Goal: Find specific page/section: Find specific page/section

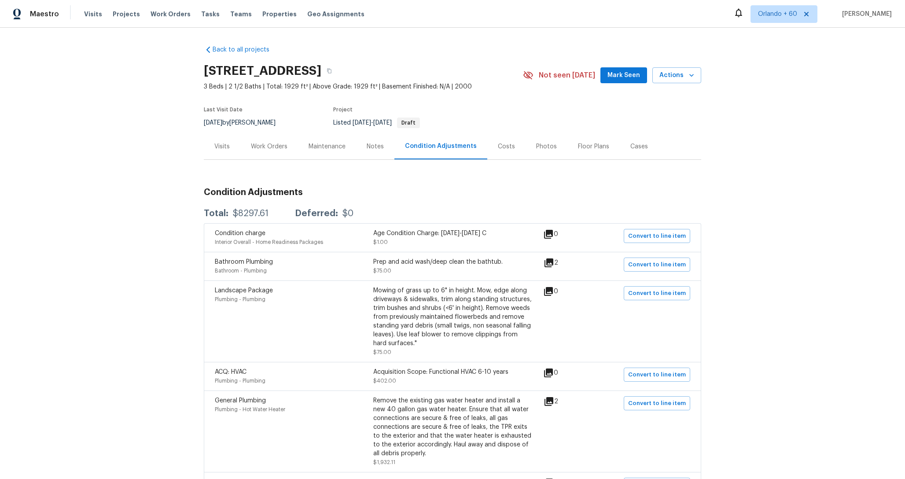
click at [146, 185] on div "Back to all projects 206 Collegiate Cir, Durham, NC 27713 3 Beds | 2 1/2 Baths …" at bounding box center [452, 253] width 905 height 451
